Goal: Find specific page/section: Find specific page/section

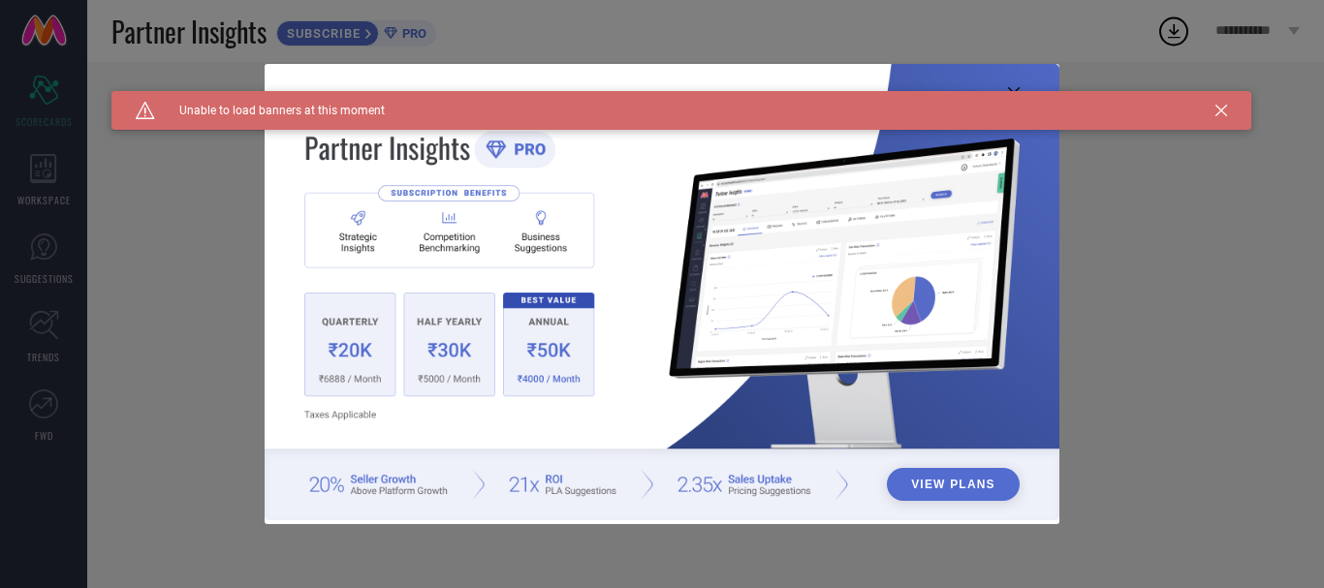
click at [1221, 104] on div "Caution Created with Sketch. Unable to load banners at this moment" at bounding box center [681, 110] width 1140 height 39
click at [1224, 107] on icon at bounding box center [1221, 111] width 12 height 12
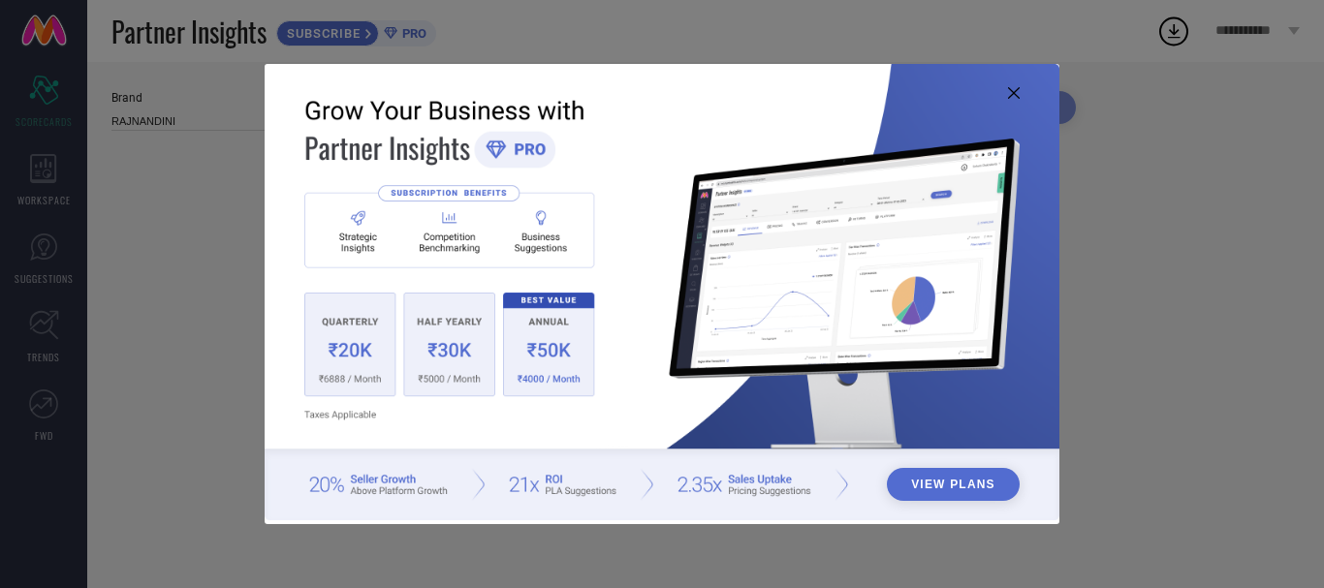
click at [1023, 94] on img at bounding box center [662, 292] width 795 height 456
click at [1018, 94] on icon at bounding box center [1014, 93] width 12 height 12
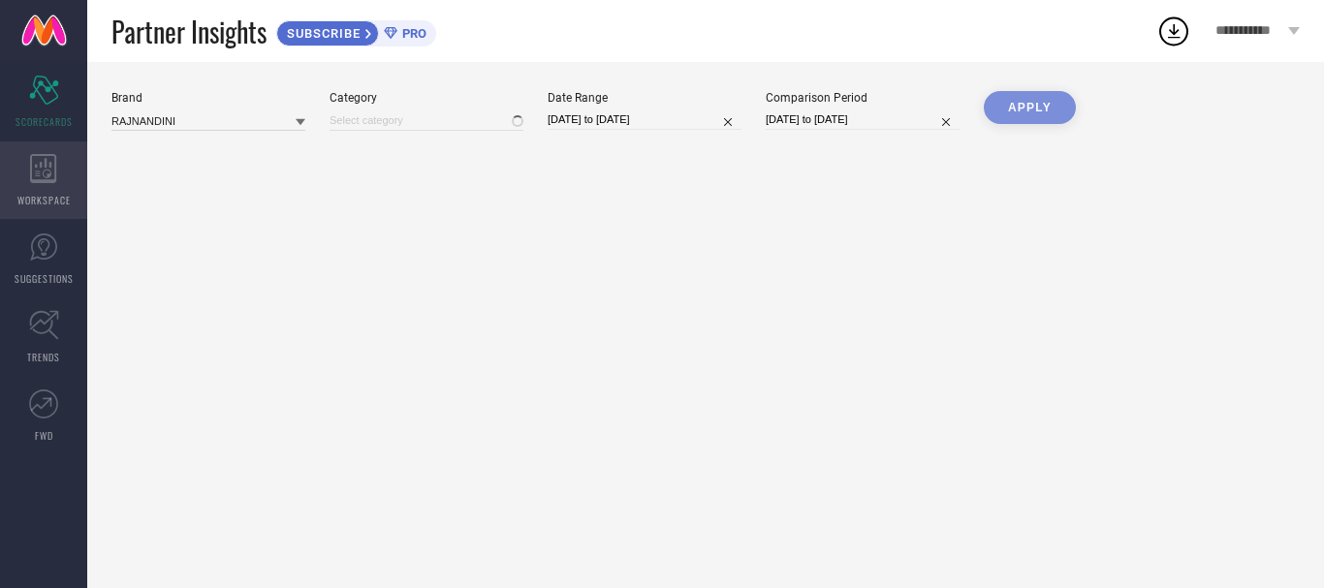
click at [31, 193] on span "WORKSPACE" at bounding box center [43, 200] width 53 height 15
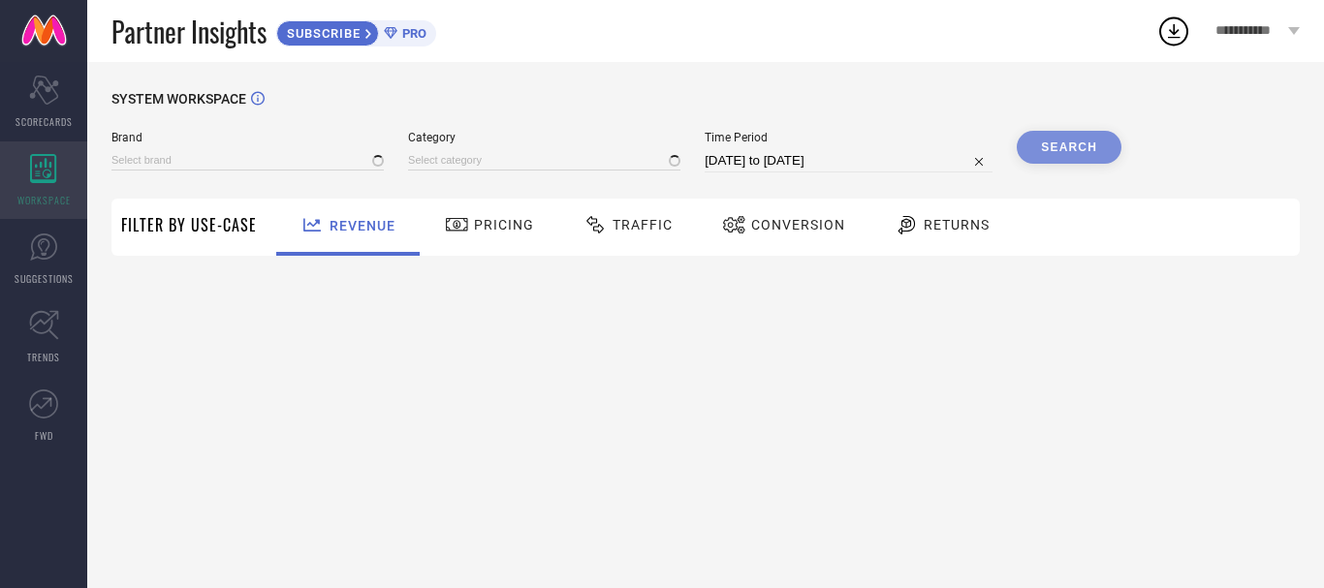
type input "RAJNANDINI"
type input "All"
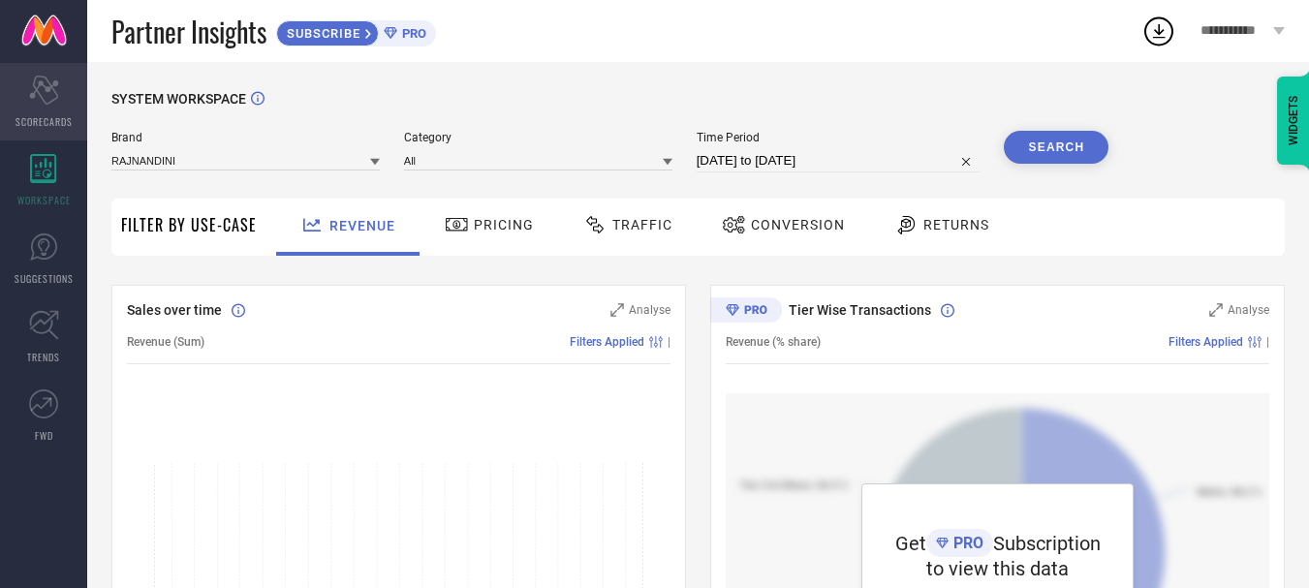
click at [45, 114] on span "SCORECARDS" at bounding box center [44, 121] width 57 height 15
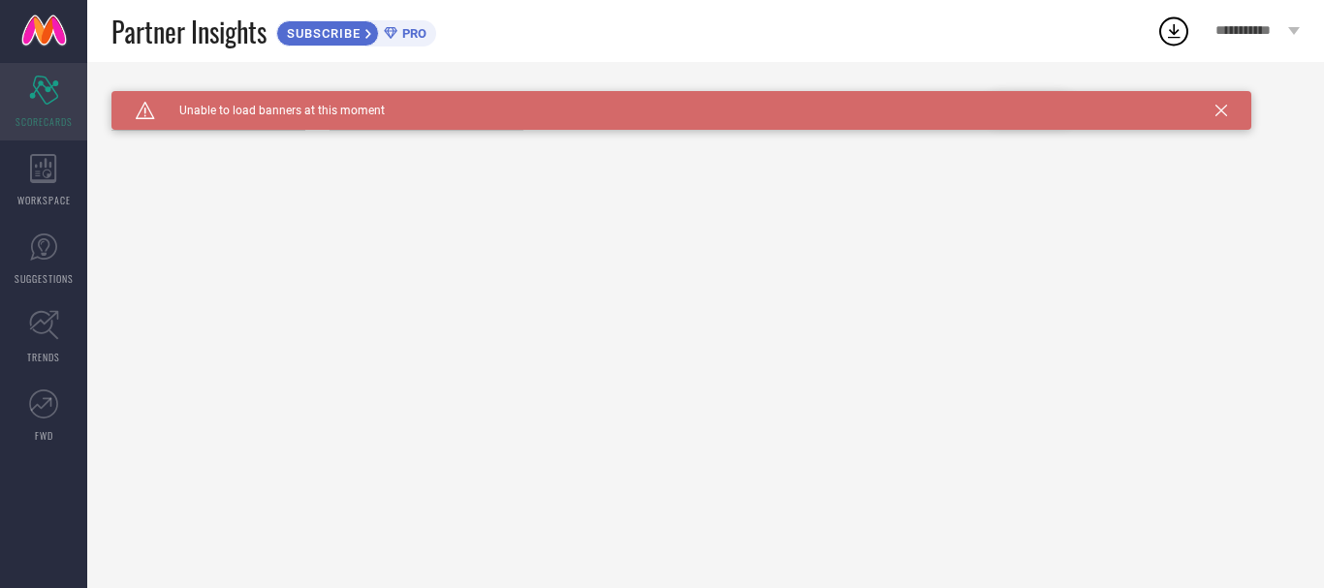
type input "All"
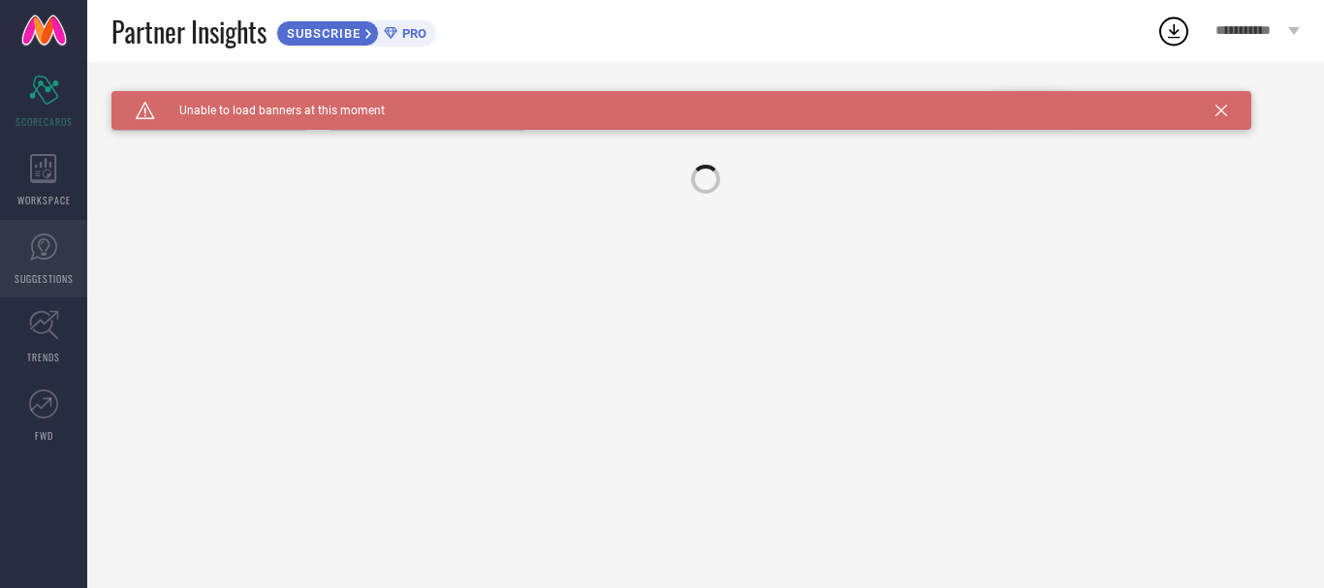
click at [46, 234] on icon at bounding box center [43, 247] width 27 height 27
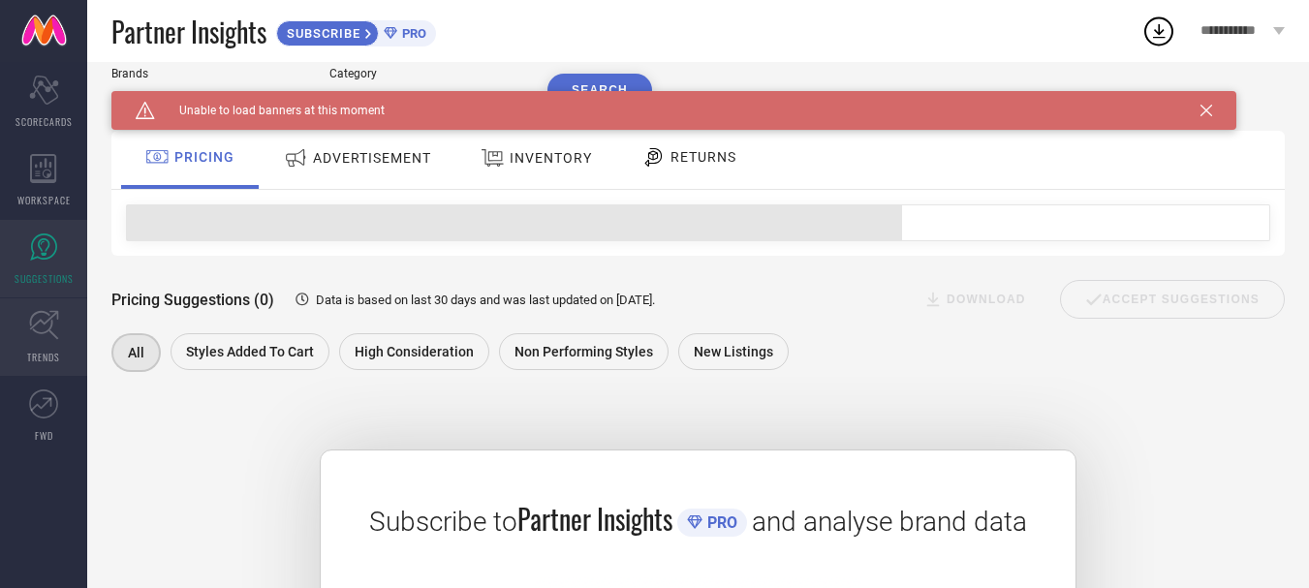
scroll to position [97, 0]
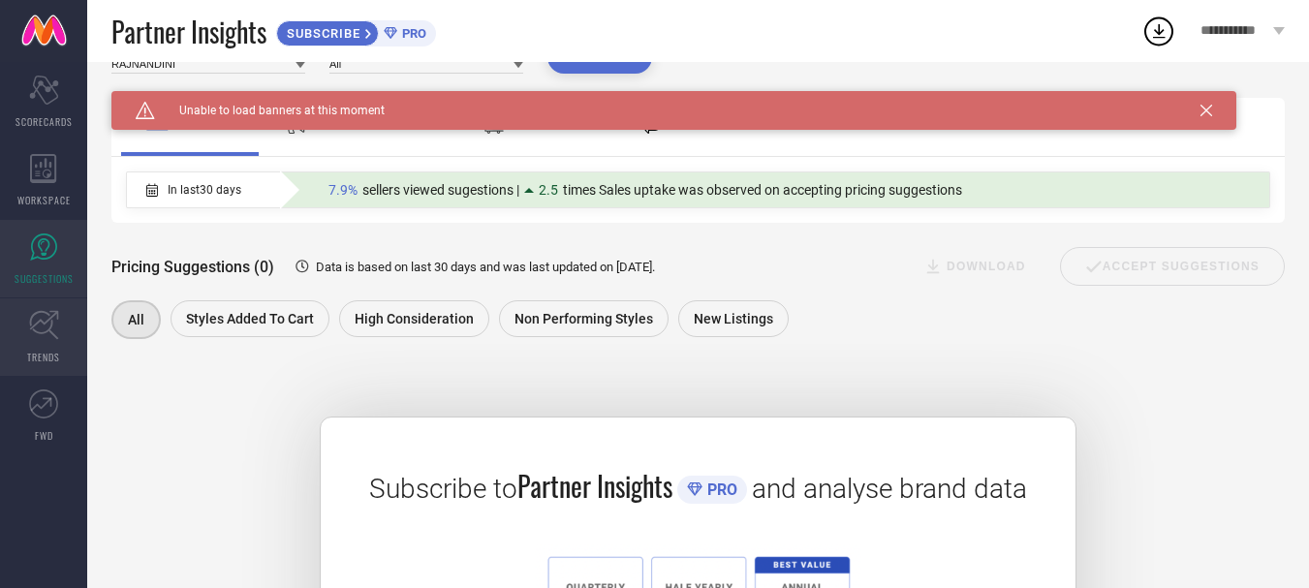
click at [30, 328] on icon at bounding box center [43, 325] width 29 height 29
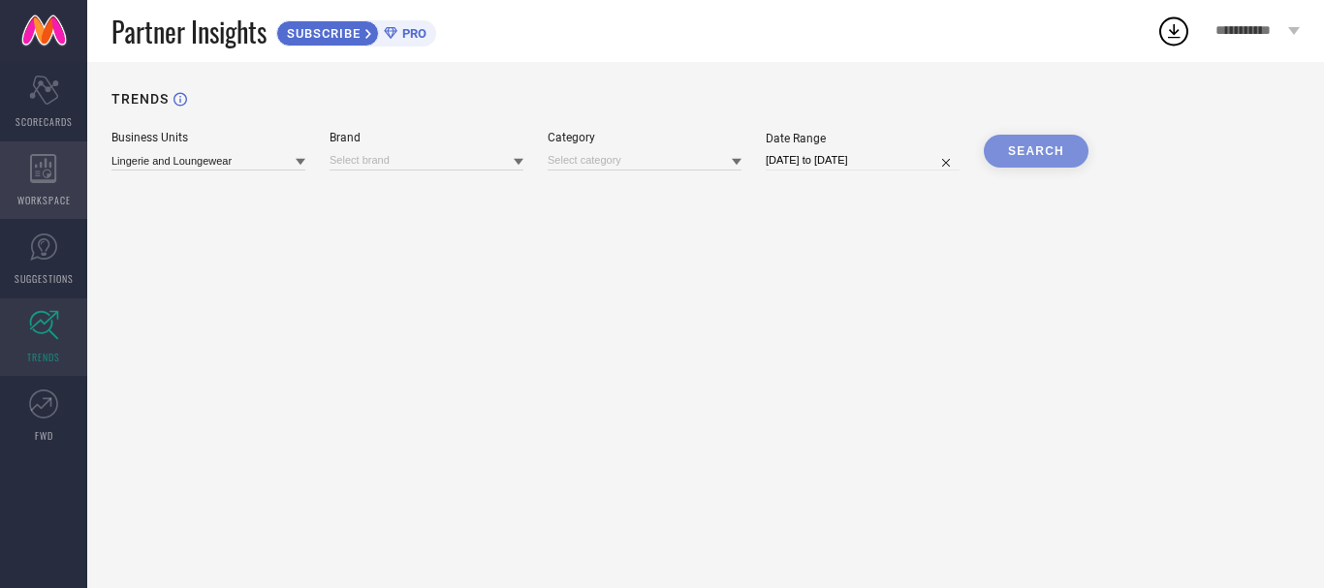
click at [20, 185] on div "WORKSPACE" at bounding box center [43, 180] width 87 height 78
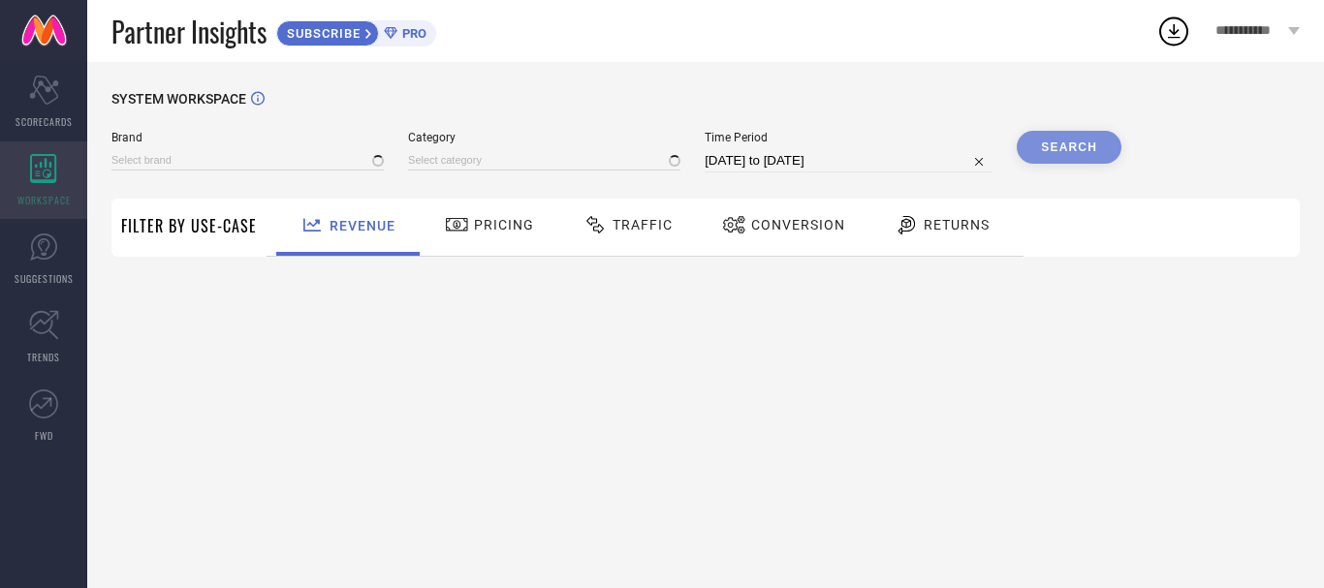
type input "RAJNANDINI"
type input "All"
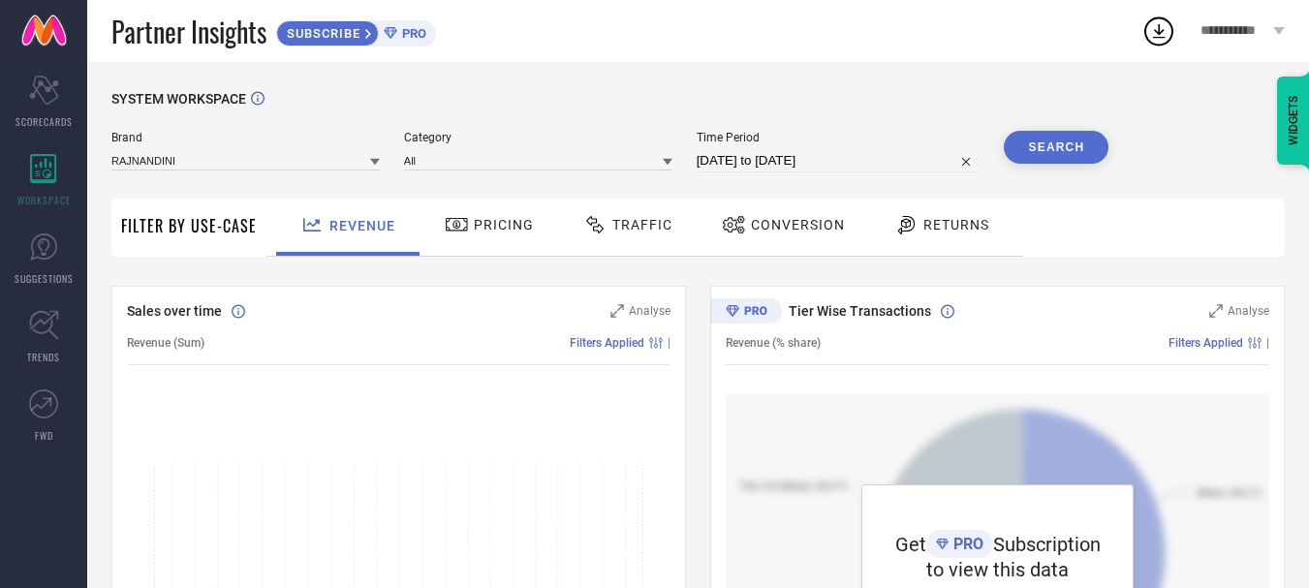
click at [510, 224] on span "Pricing" at bounding box center [504, 225] width 60 height 16
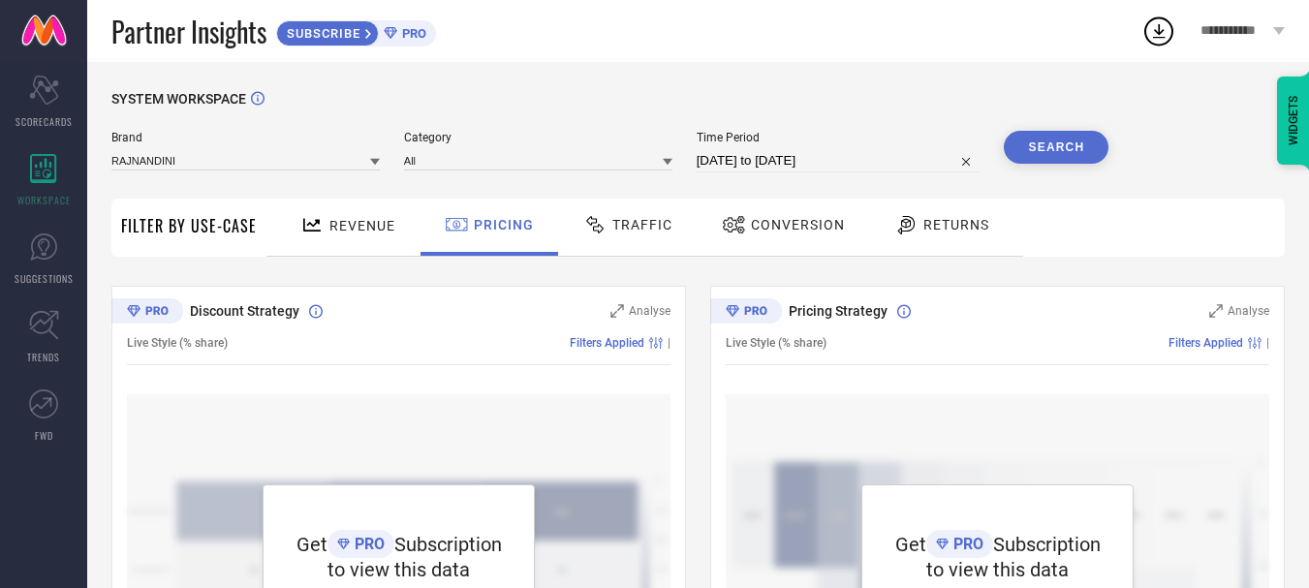
click at [636, 223] on span "Traffic" at bounding box center [642, 225] width 60 height 16
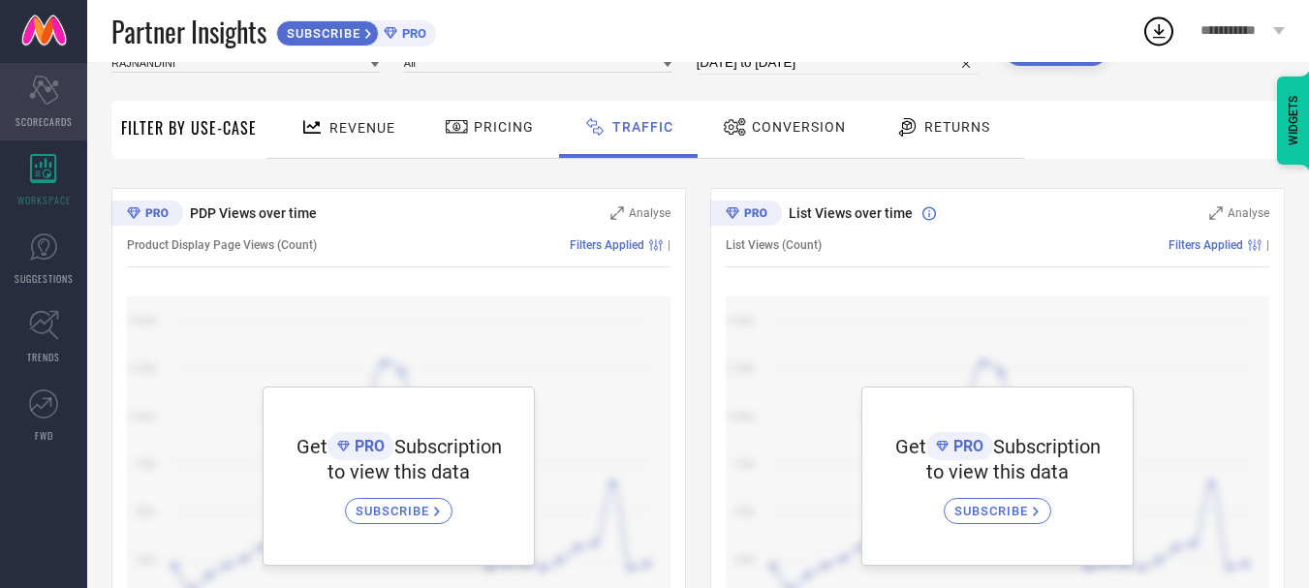
scroll to position [97, 0]
click at [47, 129] on div "Scorecard SCORECARDS" at bounding box center [43, 102] width 87 height 78
